Goal: Information Seeking & Learning: Learn about a topic

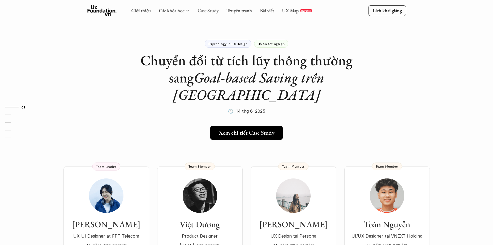
click at [209, 11] on link "Case Study" at bounding box center [207, 10] width 21 height 6
